Goal: Entertainment & Leisure: Consume media (video, audio)

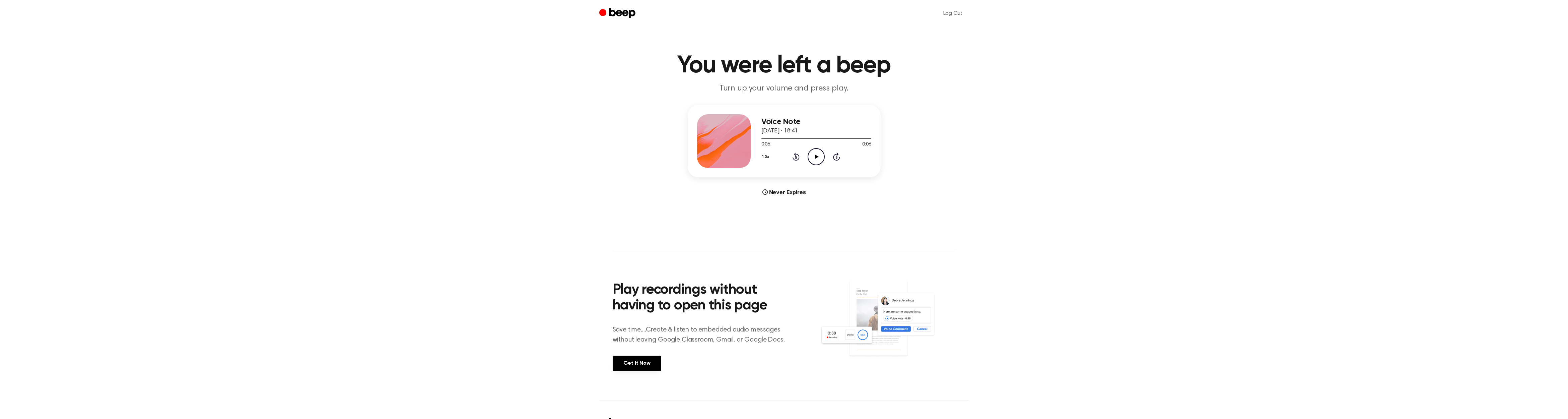
click at [818, 154] on icon "Play Audio" at bounding box center [816, 156] width 17 height 17
click at [817, 155] on icon at bounding box center [816, 156] width 3 height 5
click at [817, 156] on icon at bounding box center [817, 156] width 4 height 5
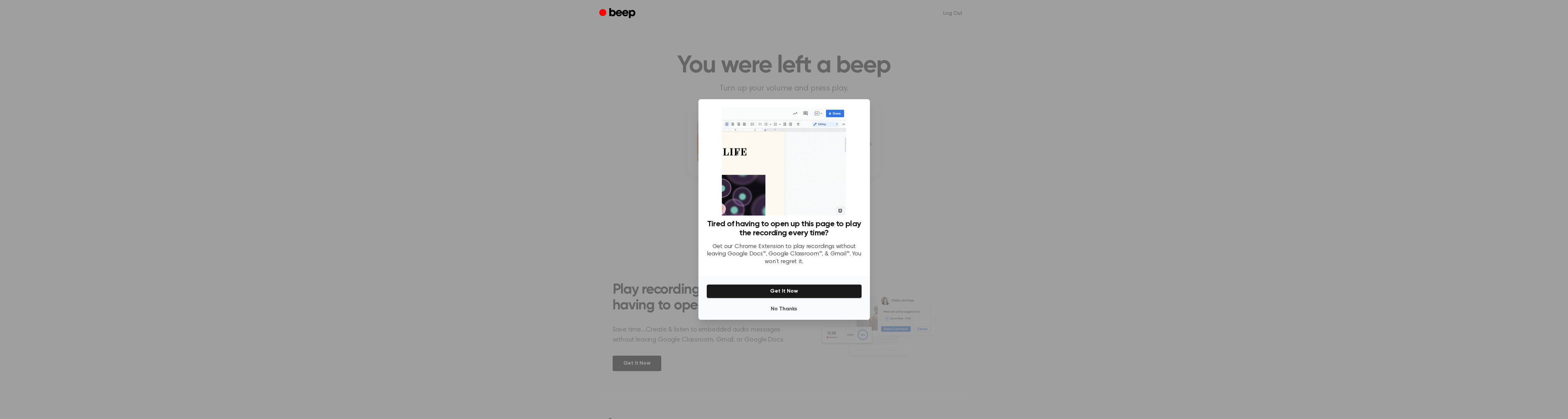
scroll to position [-1, 1]
click at [798, 292] on button "Get It Now" at bounding box center [784, 292] width 156 height 14
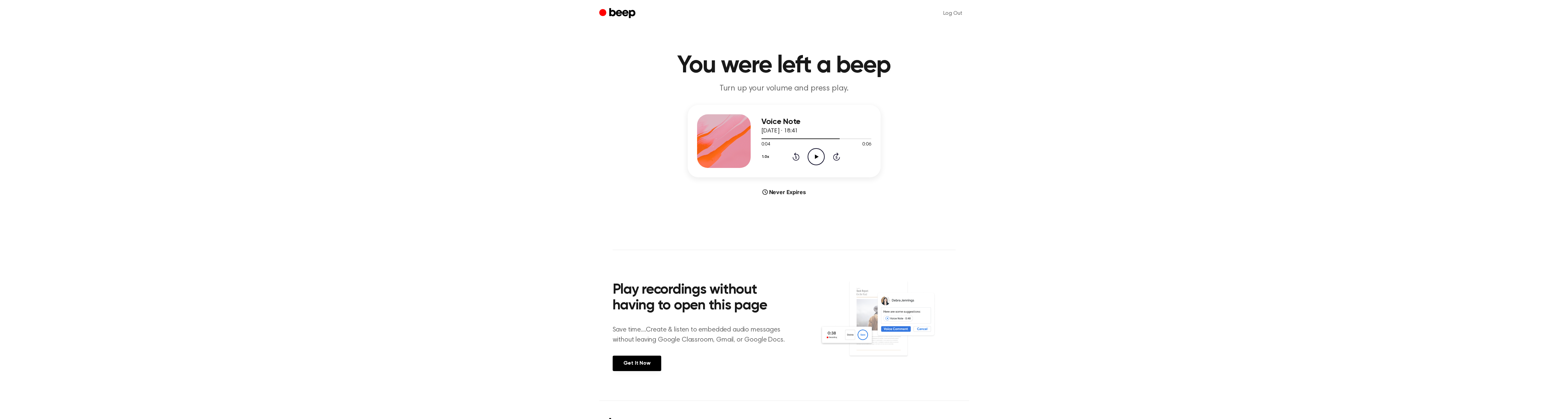
click at [818, 156] on icon "Play Audio" at bounding box center [816, 156] width 17 height 17
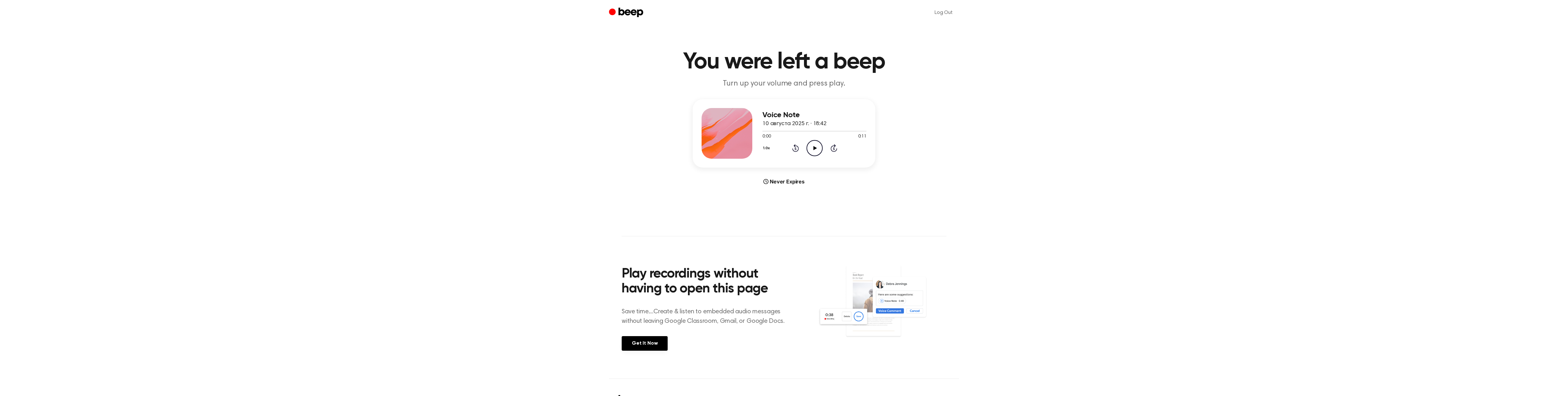
click at [818, 147] on icon "Play Audio" at bounding box center [814, 148] width 16 height 16
click at [780, 131] on div at bounding box center [785, 131] width 44 height 1
click at [816, 149] on icon at bounding box center [814, 148] width 3 height 4
drag, startPoint x: 817, startPoint y: 130, endPoint x: 789, endPoint y: 131, distance: 28.0
click at [745, 131] on div "Voice Note 10 августа 2025 г. · 18:42 0:06 0:11 Your browser does not support t…" at bounding box center [784, 133] width 183 height 68
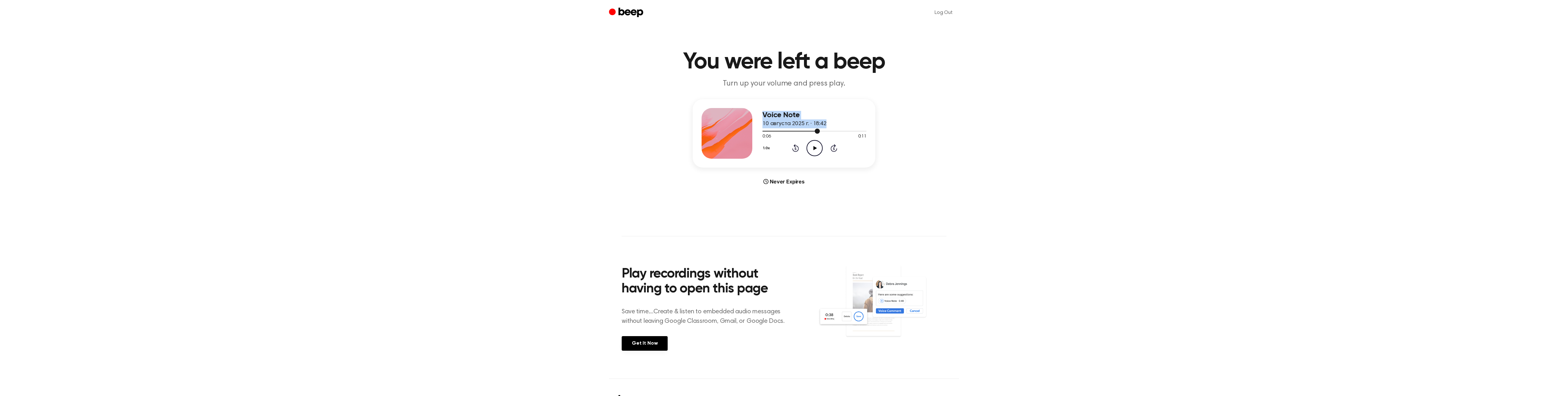
click at [769, 131] on div at bounding box center [791, 131] width 57 height 1
click at [768, 132] on div at bounding box center [814, 131] width 104 height 5
click at [813, 144] on icon "Play Audio" at bounding box center [814, 148] width 16 height 16
click at [815, 148] on icon at bounding box center [815, 148] width 4 height 4
click at [816, 147] on icon "Play Audio" at bounding box center [814, 148] width 16 height 16
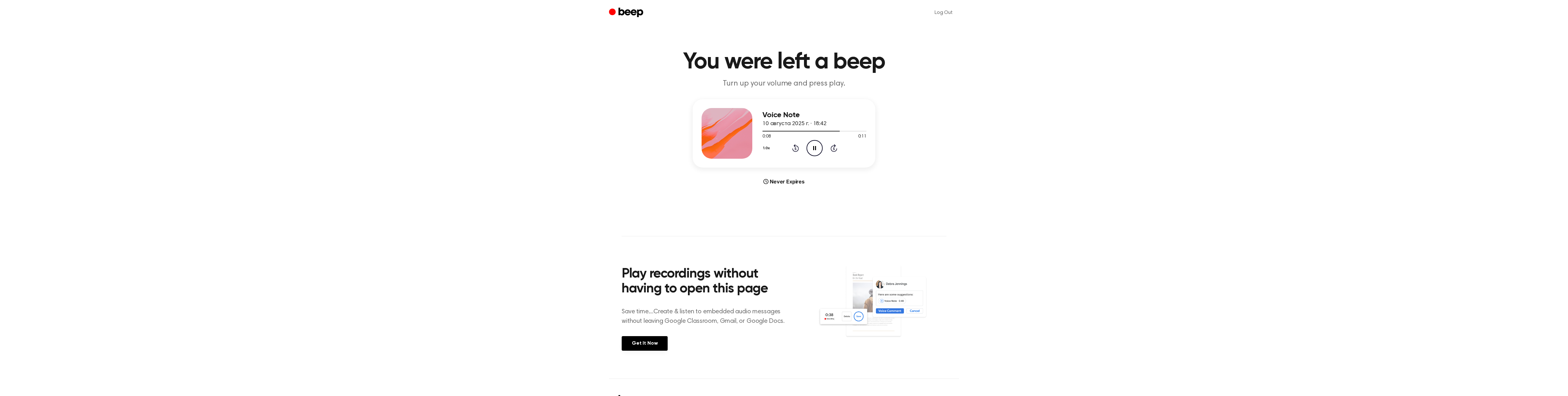
click at [814, 148] on icon at bounding box center [814, 148] width 3 height 4
click at [779, 131] on div at bounding box center [803, 131] width 81 height 1
click at [815, 145] on icon "Play Audio" at bounding box center [814, 148] width 16 height 16
click at [815, 147] on icon "Play Audio" at bounding box center [814, 148] width 16 height 16
click at [816, 146] on icon "Play Audio" at bounding box center [814, 148] width 16 height 16
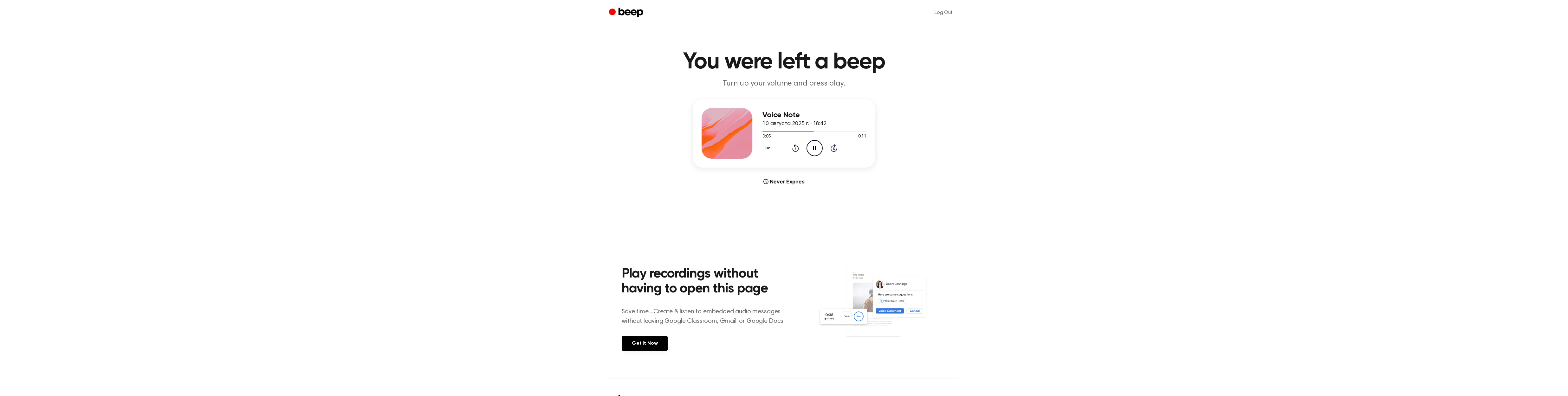
scroll to position [2, 1]
click at [816, 147] on icon at bounding box center [814, 146] width 3 height 4
drag, startPoint x: 825, startPoint y: 143, endPoint x: 813, endPoint y: 148, distance: 13.0
click at [825, 143] on div "1.0x Rewind 5 seconds Play Audio Skip 5 seconds" at bounding box center [814, 147] width 104 height 16
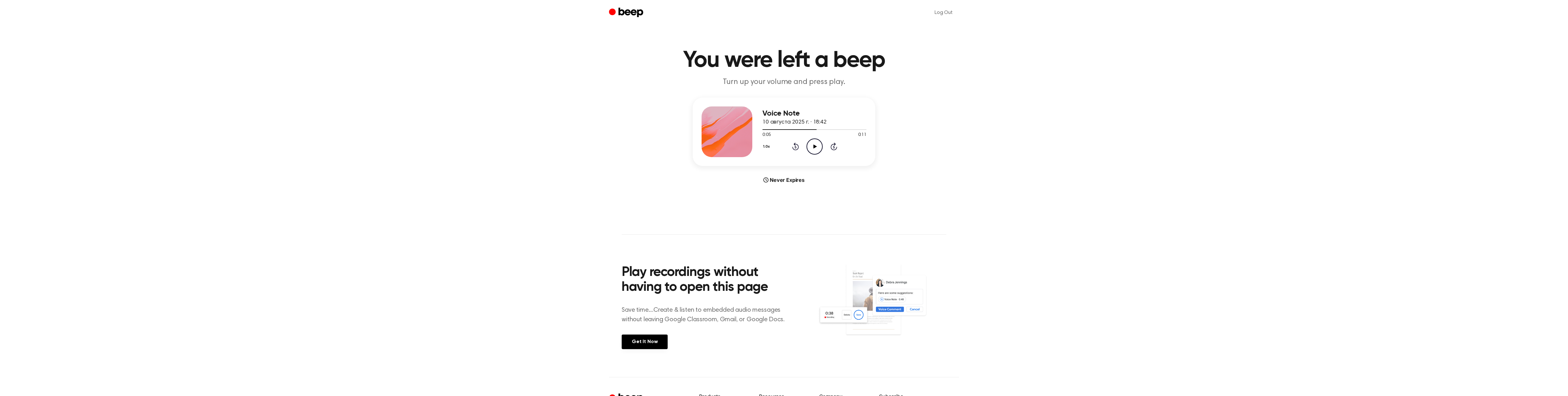
click at [813, 147] on icon "Play Audio" at bounding box center [814, 147] width 16 height 16
click at [816, 147] on icon at bounding box center [814, 146] width 3 height 4
click at [816, 142] on icon "Play Audio" at bounding box center [814, 147] width 16 height 16
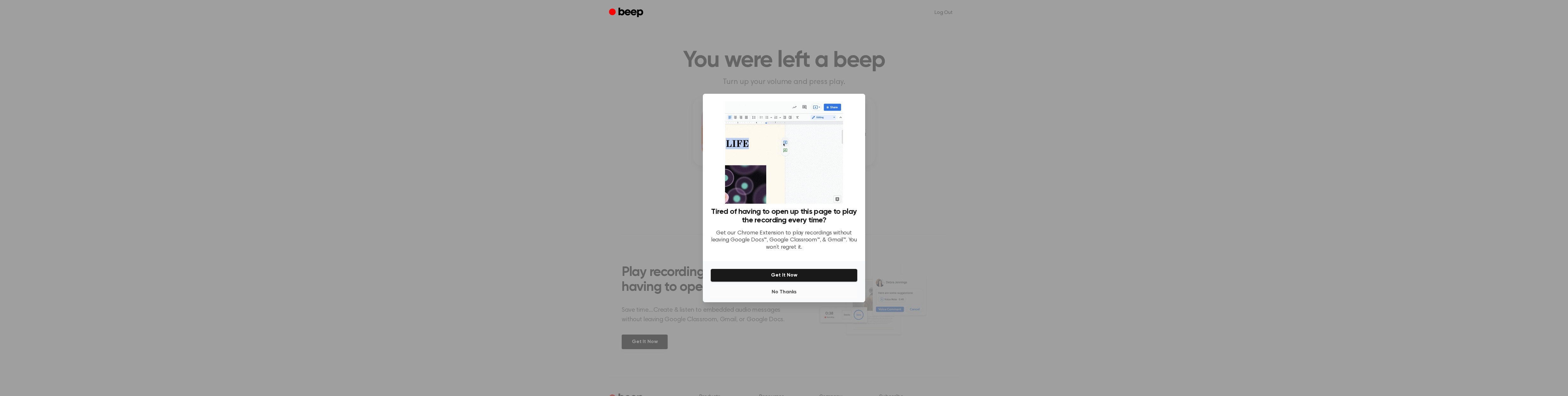
click at [809, 288] on button "No Thanks" at bounding box center [784, 292] width 147 height 13
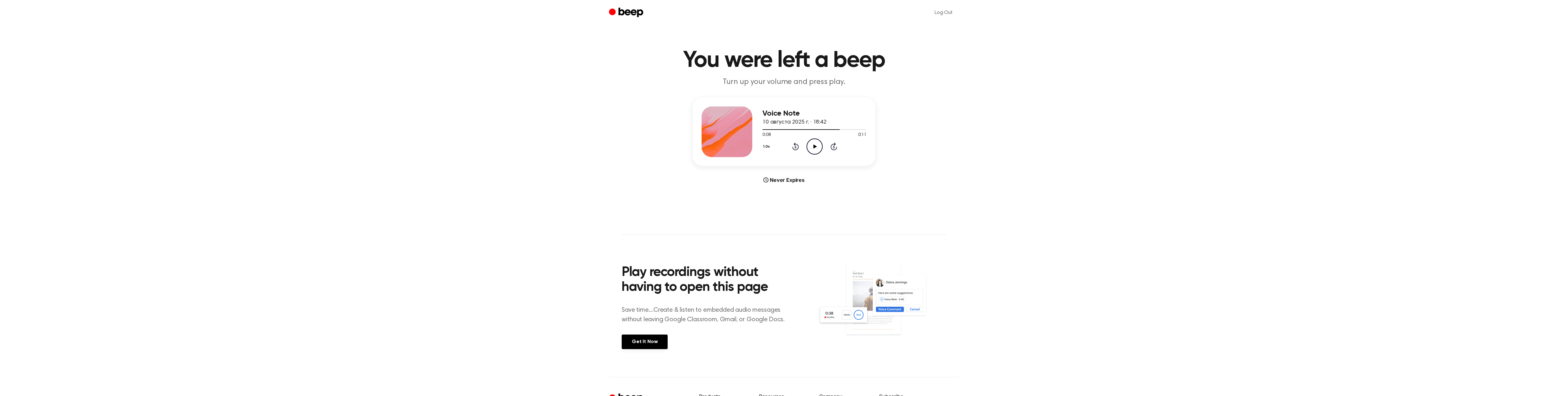
click at [817, 146] on icon "Play Audio" at bounding box center [814, 147] width 16 height 16
click at [815, 146] on icon at bounding box center [815, 145] width 4 height 4
click at [815, 144] on icon "Pause Audio" at bounding box center [814, 145] width 16 height 16
click at [789, 127] on div at bounding box center [814, 128] width 104 height 5
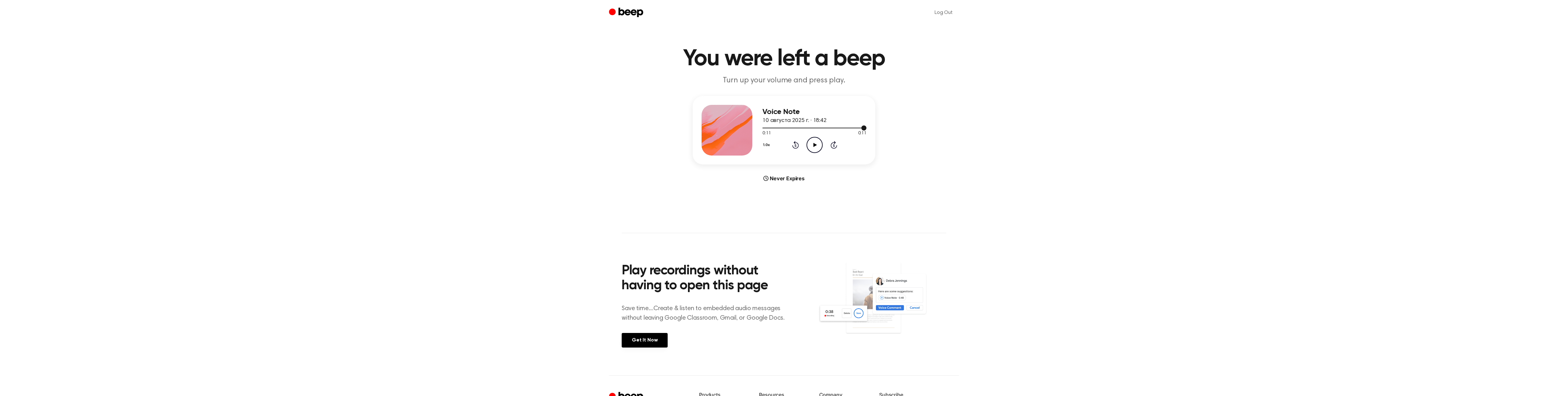
click at [785, 127] on div at bounding box center [814, 128] width 104 height 5
drag, startPoint x: 783, startPoint y: 128, endPoint x: 810, endPoint y: 143, distance: 30.9
click at [783, 128] on div at bounding box center [814, 128] width 104 height 1
click at [810, 142] on icon "Play Audio" at bounding box center [814, 145] width 16 height 16
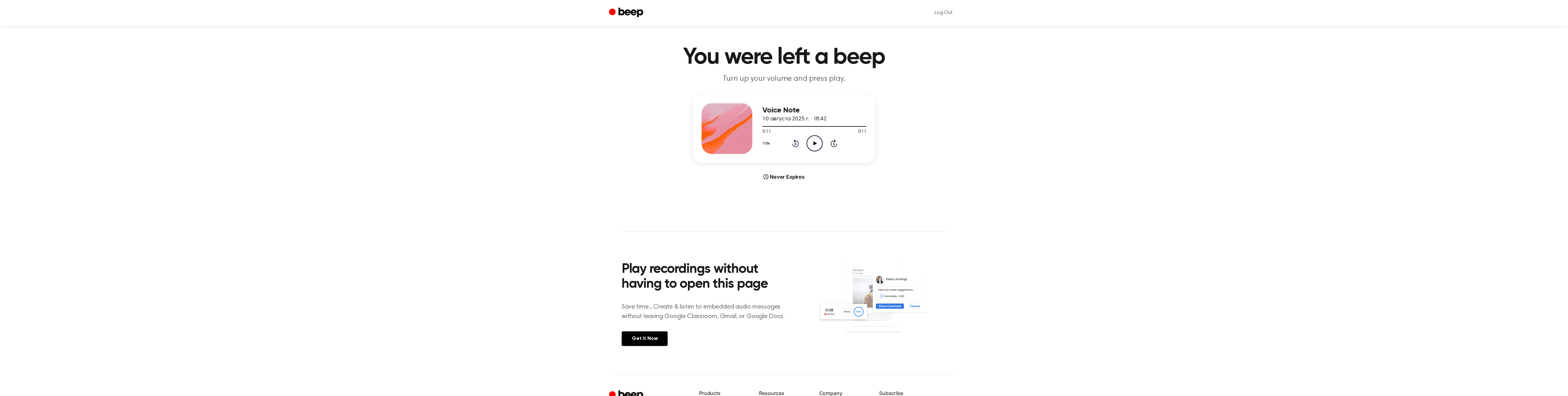
click at [814, 144] on icon at bounding box center [815, 143] width 4 height 4
click at [817, 141] on icon "Play Audio" at bounding box center [814, 140] width 16 height 16
click at [815, 138] on icon "Pause Audio" at bounding box center [814, 140] width 16 height 16
click at [813, 141] on icon "Play Audio" at bounding box center [814, 140] width 16 height 16
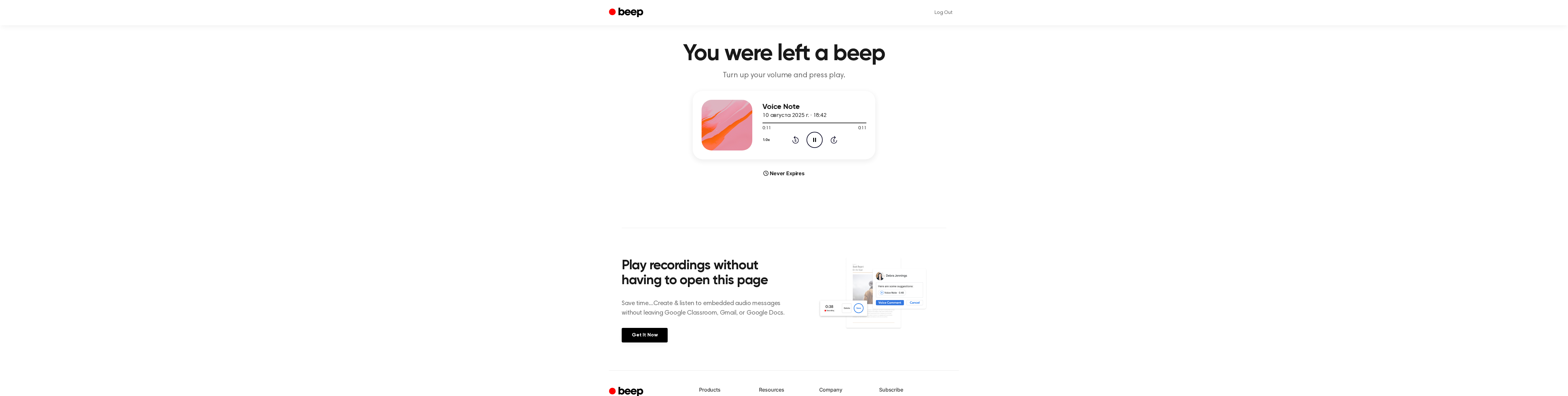
scroll to position [9, 0]
click at [812, 140] on icon "Play Audio" at bounding box center [814, 140] width 16 height 16
click at [814, 136] on icon "Pause Audio" at bounding box center [814, 139] width 16 height 16
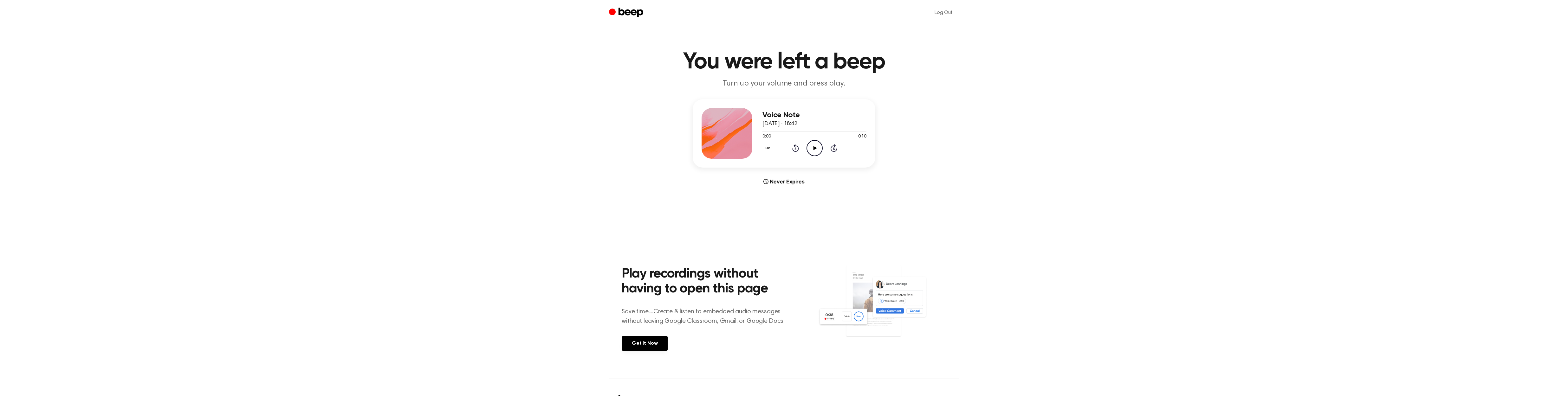
click at [817, 147] on icon "Play Audio" at bounding box center [814, 148] width 16 height 16
click at [814, 148] on icon "Pause Audio" at bounding box center [814, 148] width 16 height 16
click at [815, 148] on icon at bounding box center [815, 148] width 4 height 4
click at [814, 148] on icon "Pause Audio" at bounding box center [814, 148] width 16 height 16
click at [816, 149] on icon "Play Audio" at bounding box center [814, 148] width 16 height 16
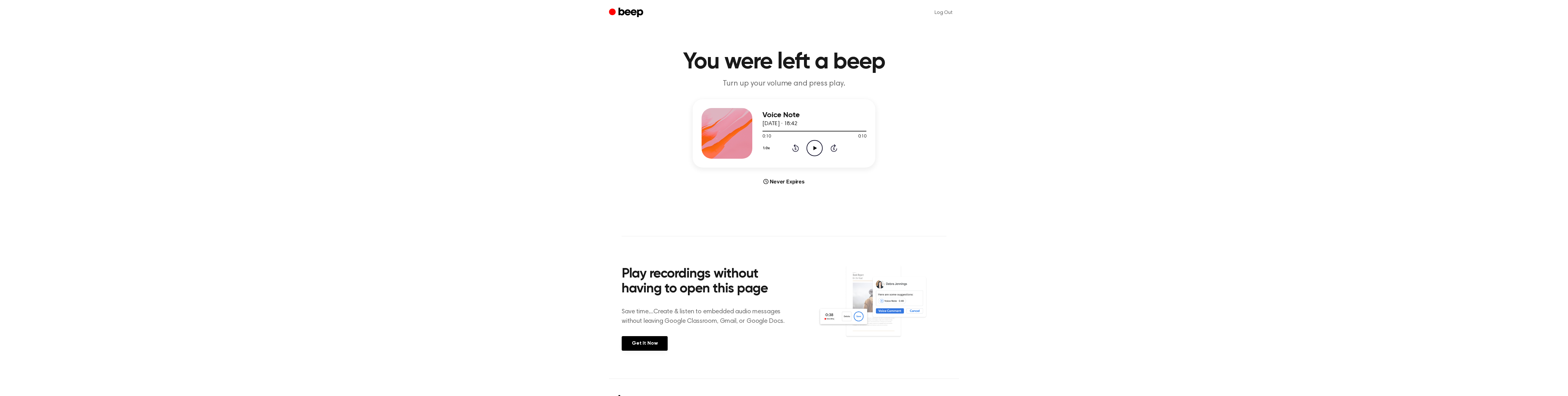
click at [814, 148] on icon at bounding box center [815, 148] width 4 height 4
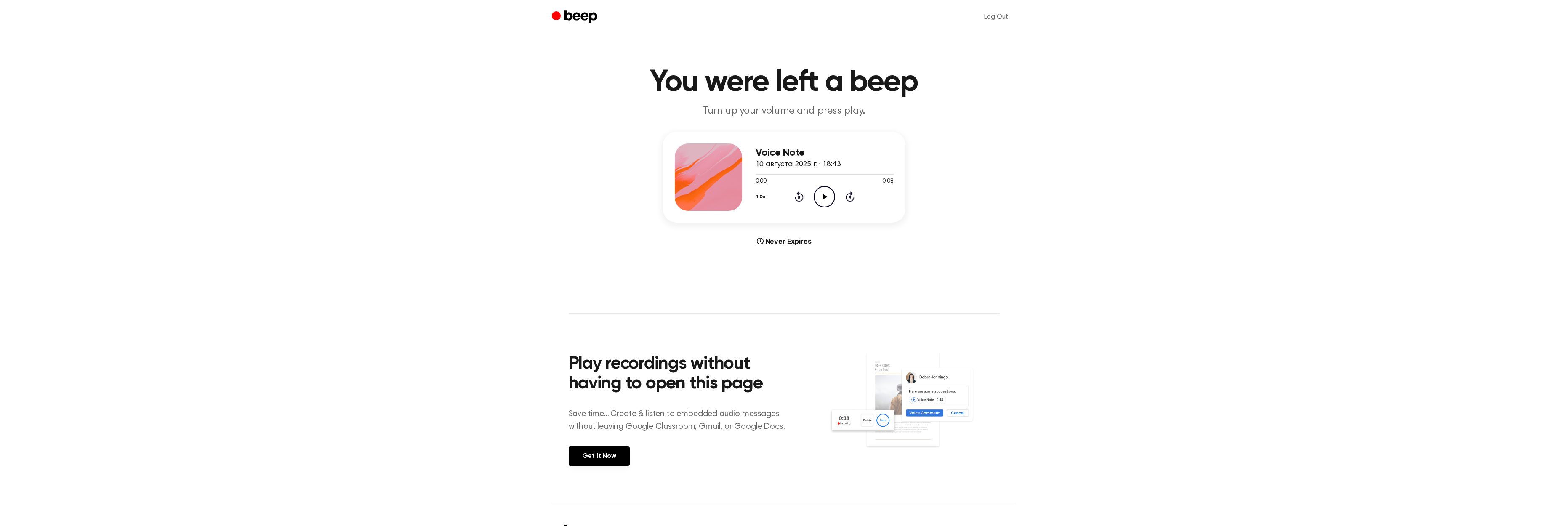
click at [828, 195] on icon "Play Audio" at bounding box center [824, 196] width 22 height 22
click at [826, 196] on icon at bounding box center [824, 196] width 4 height 6
click at [826, 195] on icon "Play Audio" at bounding box center [824, 196] width 22 height 22
click at [827, 196] on icon "Play Audio" at bounding box center [824, 196] width 22 height 22
